Goal: Task Accomplishment & Management: Manage account settings

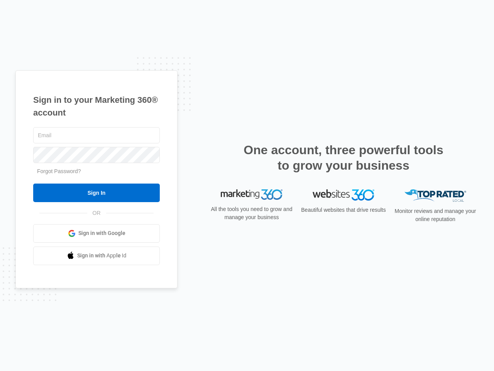
click at [97, 193] on input "Sign In" at bounding box center [96, 192] width 127 height 19
